Goal: Information Seeking & Learning: Compare options

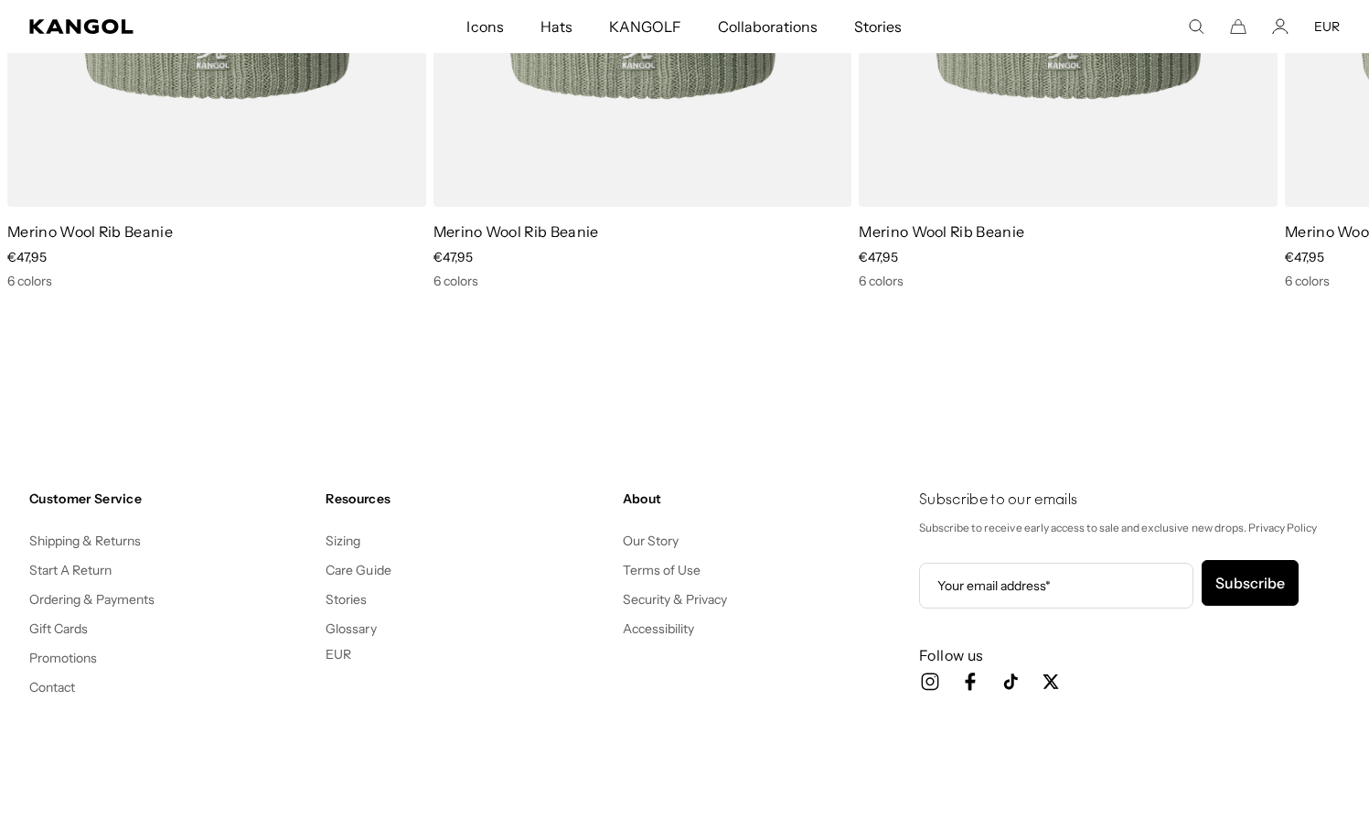
scroll to position [0, 377]
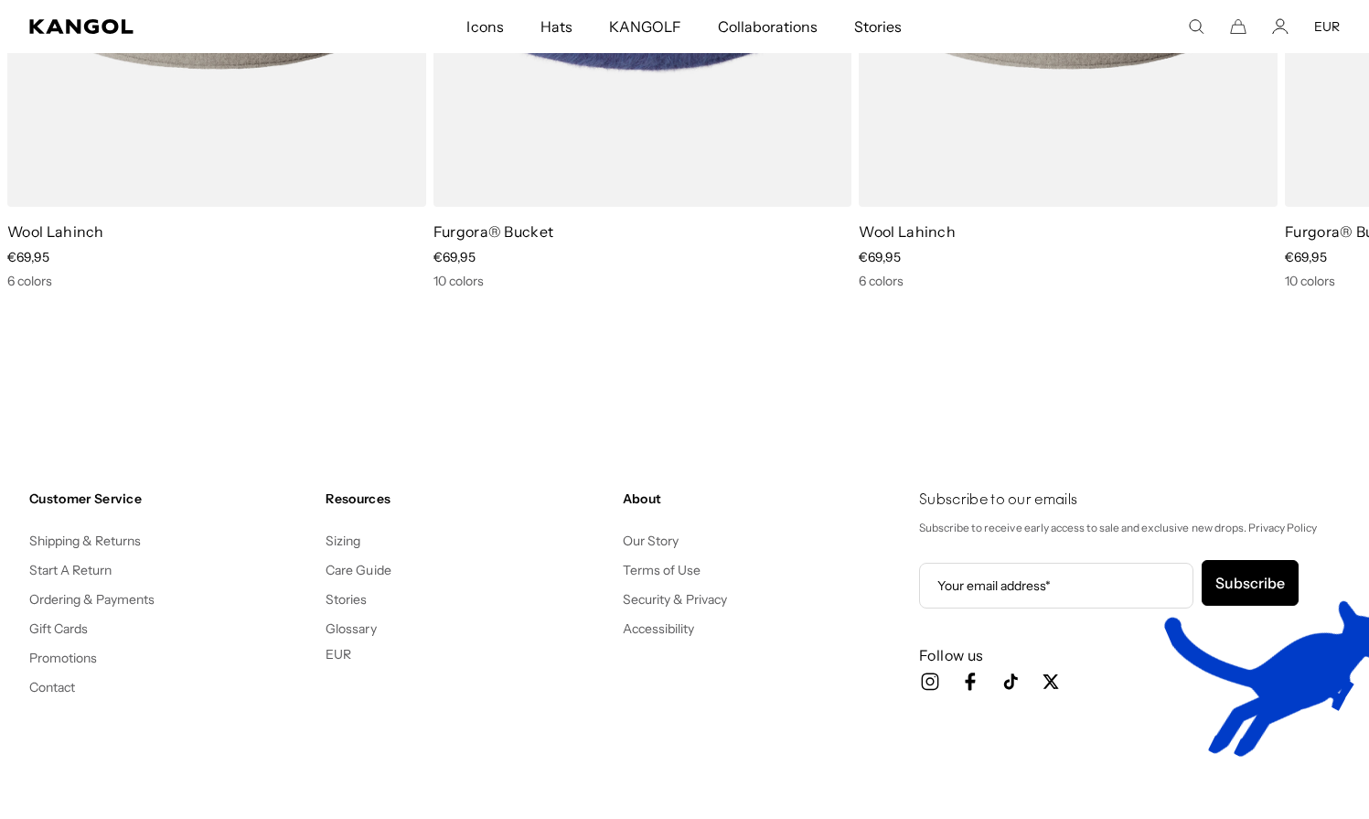
scroll to position [0, 377]
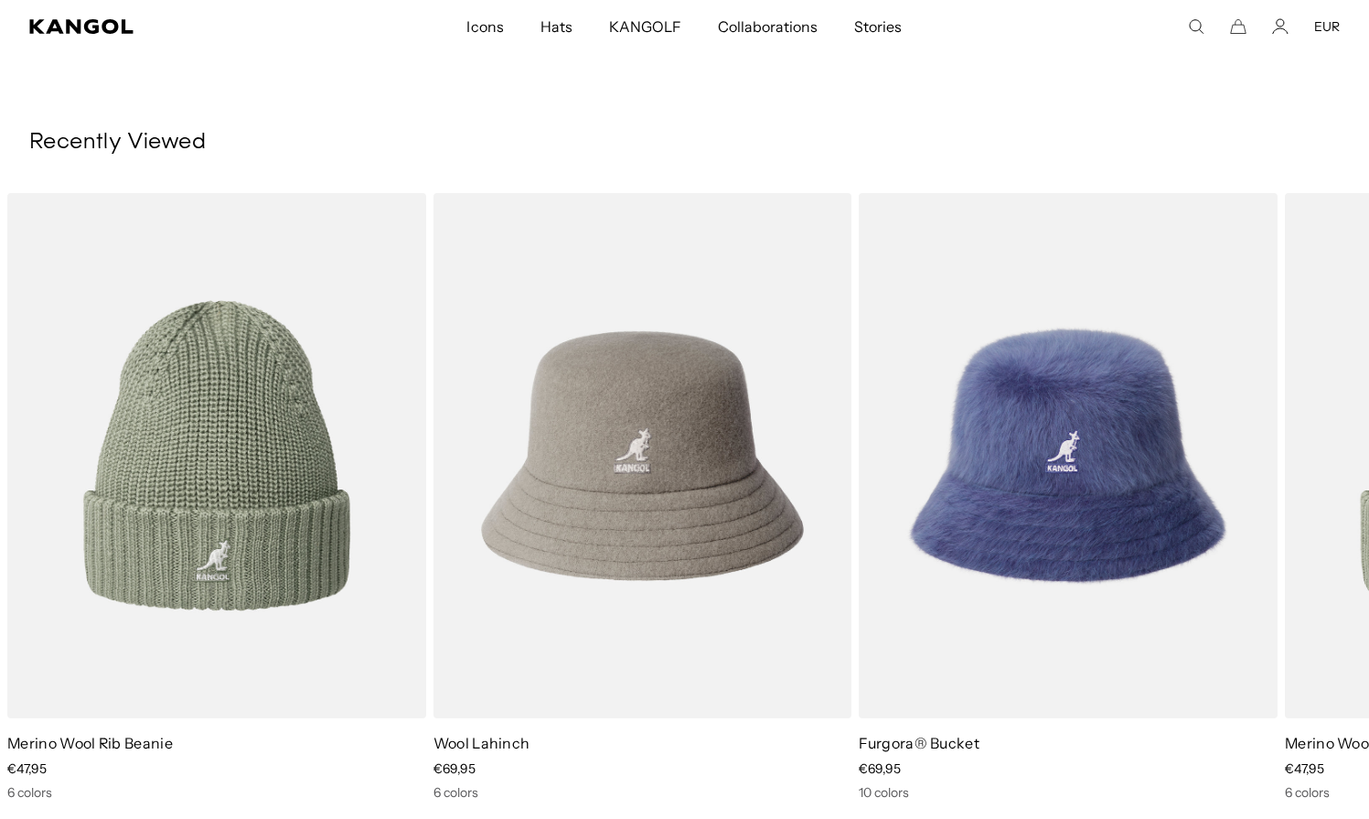
scroll to position [0, 377]
